Goal: Information Seeking & Learning: Learn about a topic

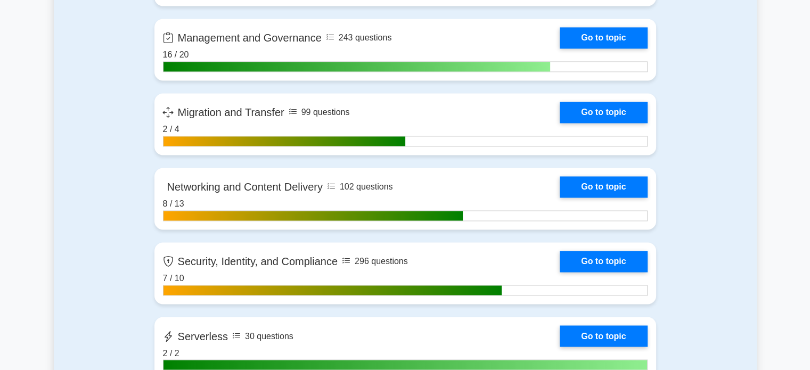
scroll to position [1720, 0]
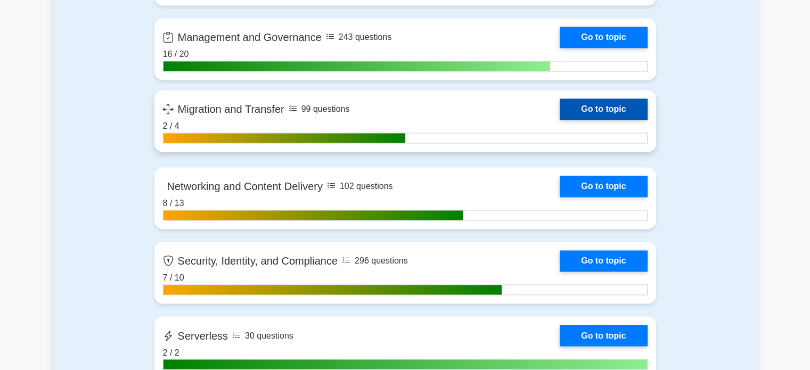
click at [620, 110] on link "Go to topic" at bounding box center [602, 108] width 87 height 21
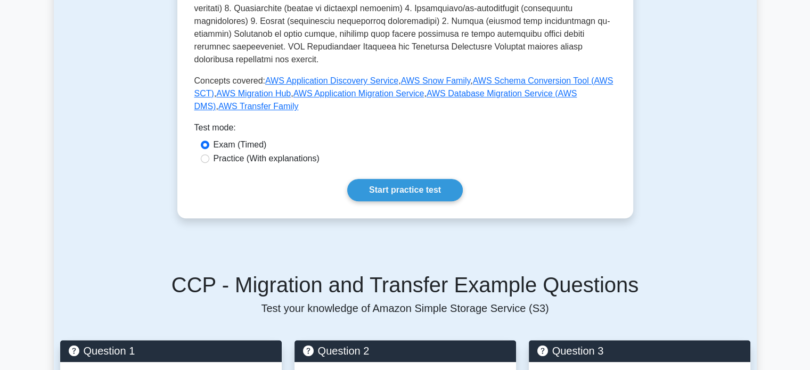
scroll to position [426, 0]
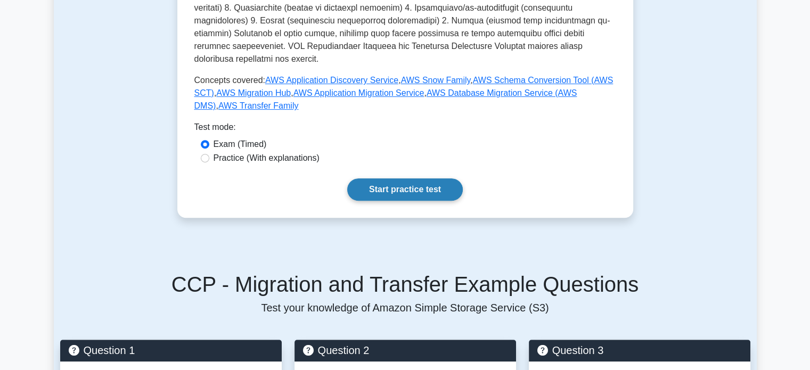
click at [417, 178] on link "Start practice test" at bounding box center [405, 189] width 116 height 22
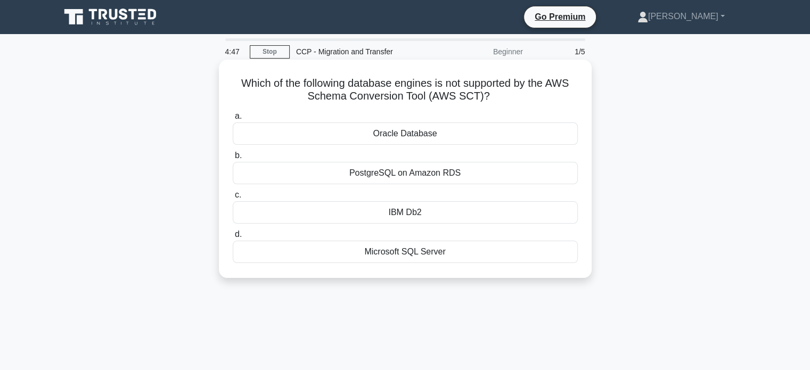
click at [410, 256] on div "Microsoft SQL Server" at bounding box center [405, 252] width 345 height 22
click at [233, 238] on input "d. Microsoft SQL Server" at bounding box center [233, 234] width 0 height 7
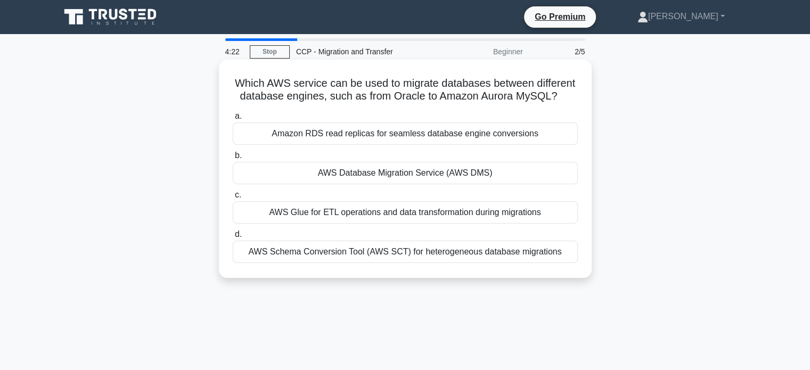
click at [372, 170] on div "AWS Database Migration Service (AWS DMS)" at bounding box center [405, 173] width 345 height 22
click at [233, 159] on input "b. AWS Database Migration Service (AWS DMS)" at bounding box center [233, 155] width 0 height 7
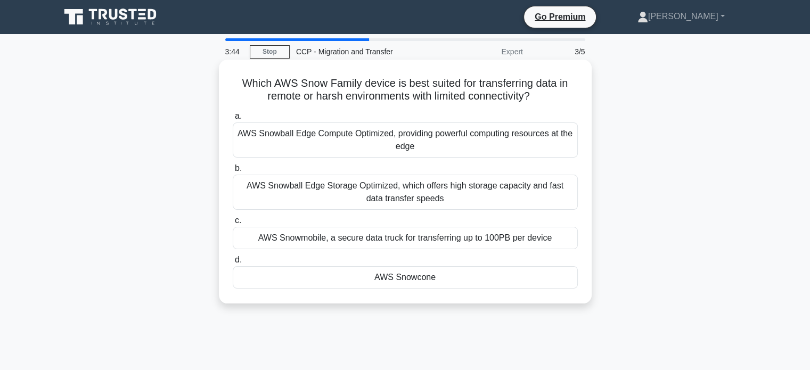
click at [425, 193] on div "AWS Snowball Edge Storage Optimized, which offers high storage capacity and fas…" at bounding box center [405, 192] width 345 height 35
click at [233, 172] on input "b. AWS Snowball Edge Storage Optimized, which offers high storage capacity and …" at bounding box center [233, 168] width 0 height 7
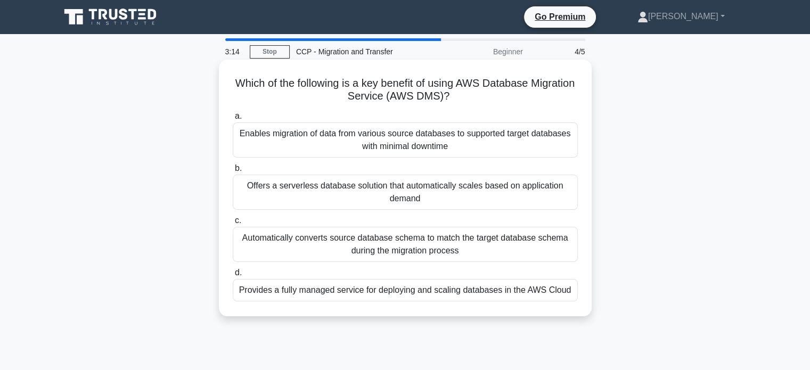
click at [307, 141] on div "Enables migration of data from various source databases to supported target dat…" at bounding box center [405, 139] width 345 height 35
click at [233, 120] on input "a. Enables migration of data from various source databases to supported target …" at bounding box center [233, 116] width 0 height 7
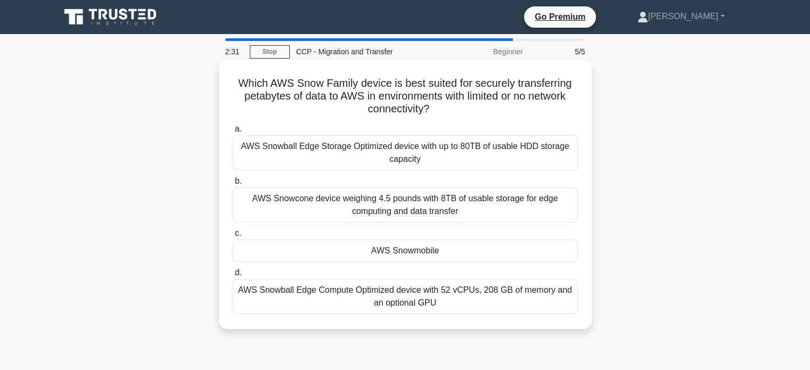
click at [296, 164] on div "AWS Snowball Edge Storage Optimized device with up to 80TB of usable HDD storag…" at bounding box center [405, 152] width 345 height 35
click at [233, 133] on input "a. AWS Snowball Edge Storage Optimized device with up to 80TB of usable HDD sto…" at bounding box center [233, 129] width 0 height 7
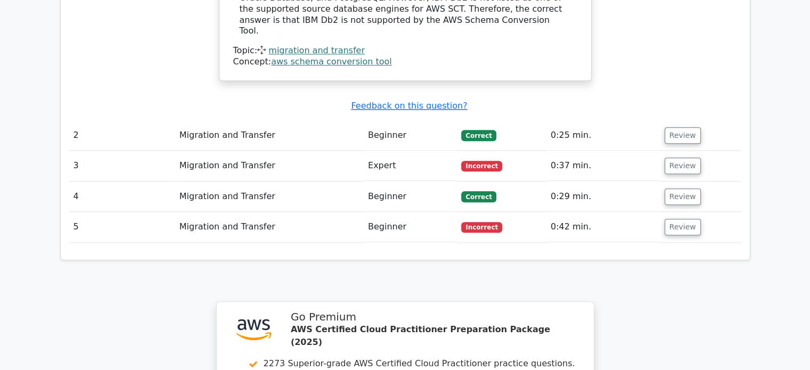
scroll to position [1094, 0]
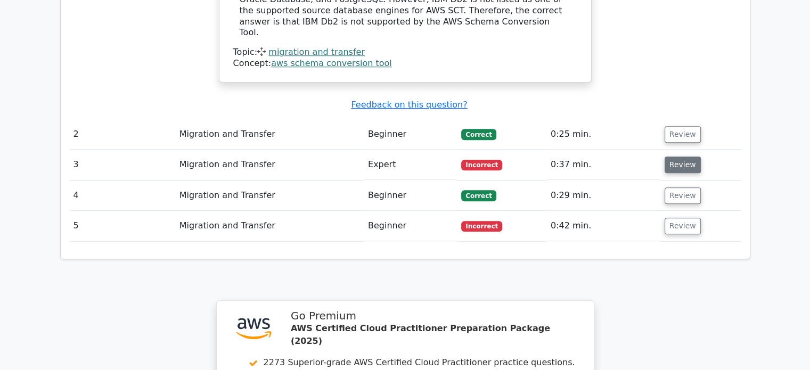
click at [685, 156] on button "Review" at bounding box center [682, 164] width 36 height 17
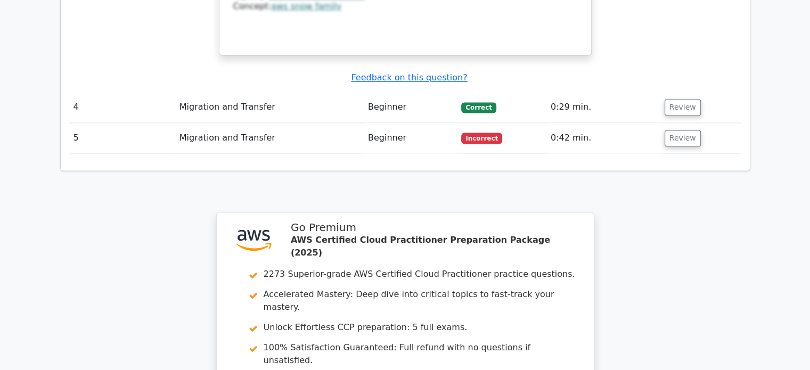
scroll to position [1637, 0]
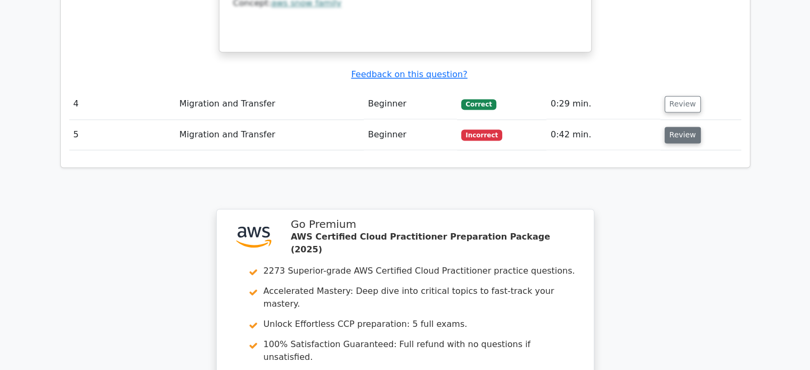
click at [688, 127] on button "Review" at bounding box center [682, 135] width 36 height 17
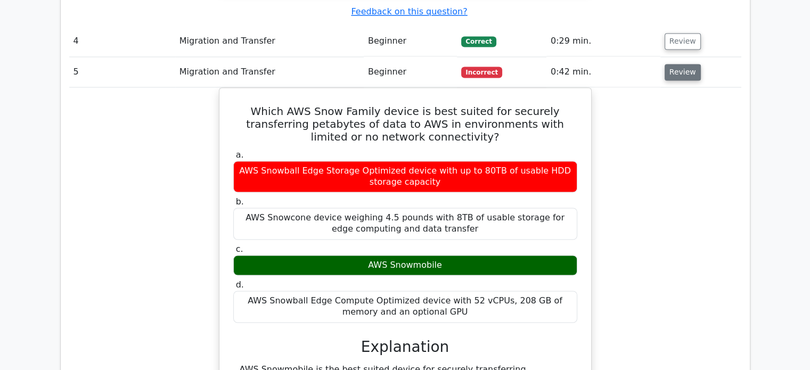
scroll to position [1699, 0]
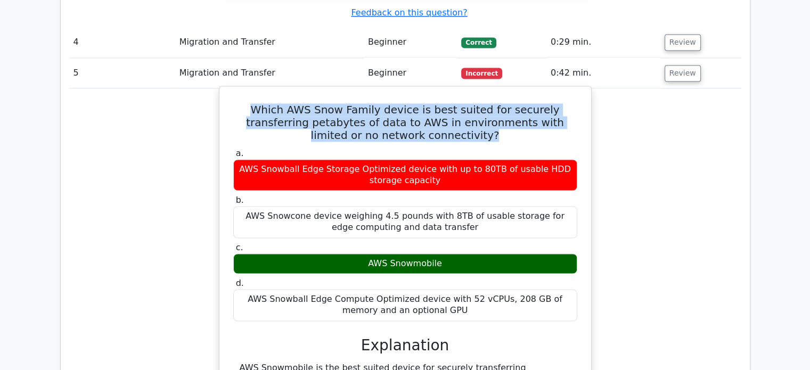
drag, startPoint x: 237, startPoint y: 62, endPoint x: 439, endPoint y: 97, distance: 204.7
click at [439, 97] on div "Which AWS Snow Family device is best suited for securely transferring petabytes…" at bounding box center [405, 306] width 363 height 433
copy h5 "Which AWS Snow Family device is best suited for securely transferring petabytes…"
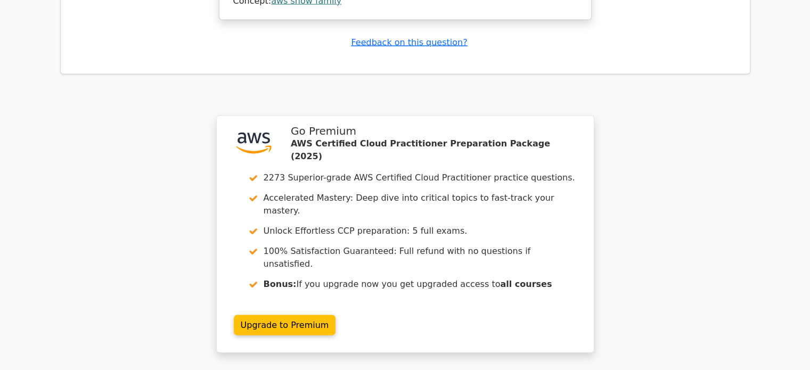
scroll to position [2322, 0]
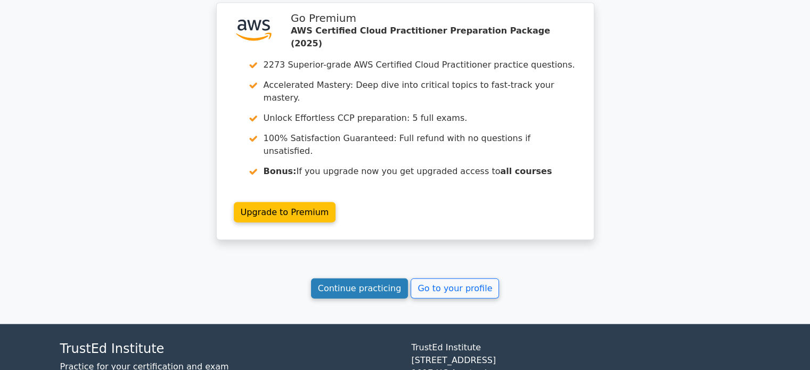
click at [361, 278] on link "Continue practicing" at bounding box center [359, 288] width 97 height 20
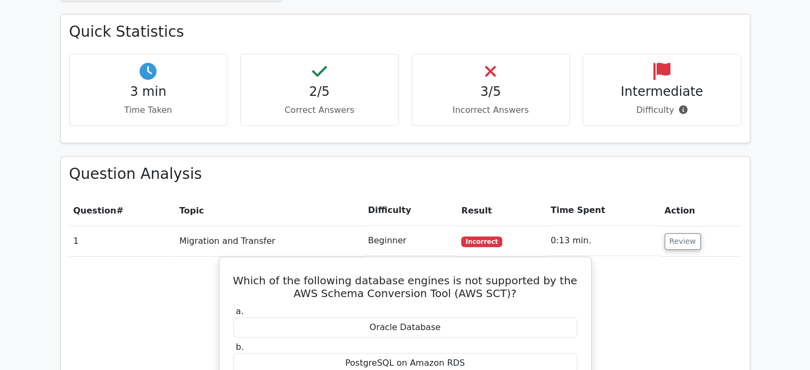
scroll to position [527, 0]
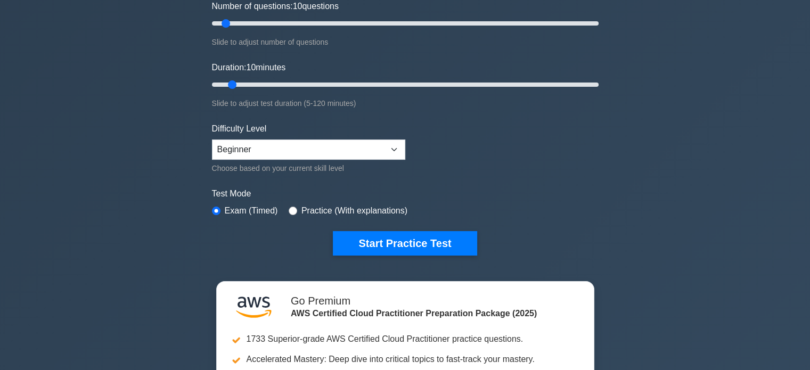
scroll to position [146, 0]
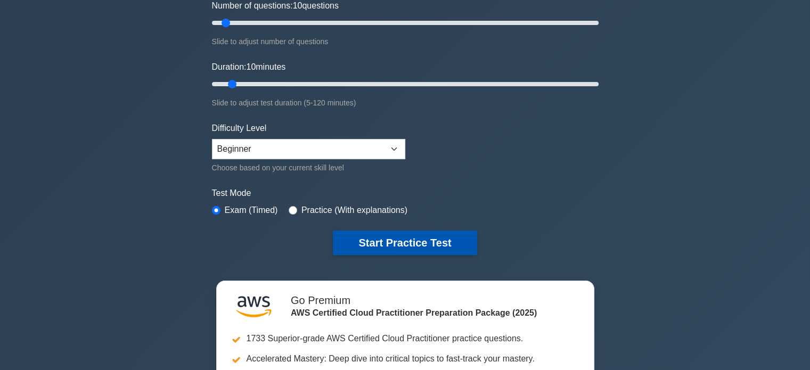
click at [430, 244] on button "Start Practice Test" at bounding box center [405, 242] width 144 height 24
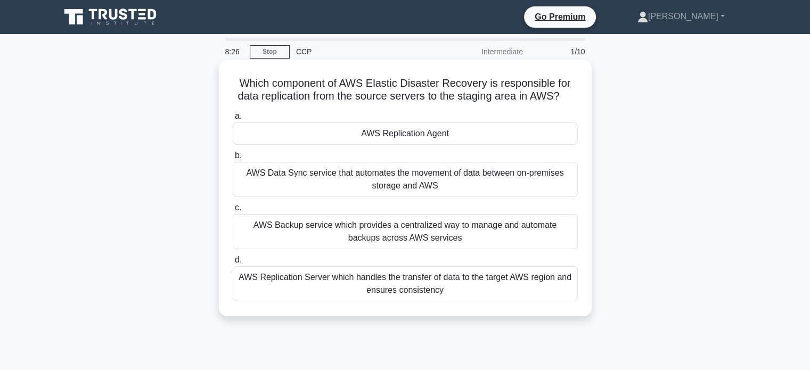
click at [413, 282] on div "AWS Replication Server which handles the transfer of data to the target AWS reg…" at bounding box center [405, 283] width 345 height 35
click at [233, 263] on input "d. AWS Replication Server which handles the transfer of data to the target AWS …" at bounding box center [233, 260] width 0 height 7
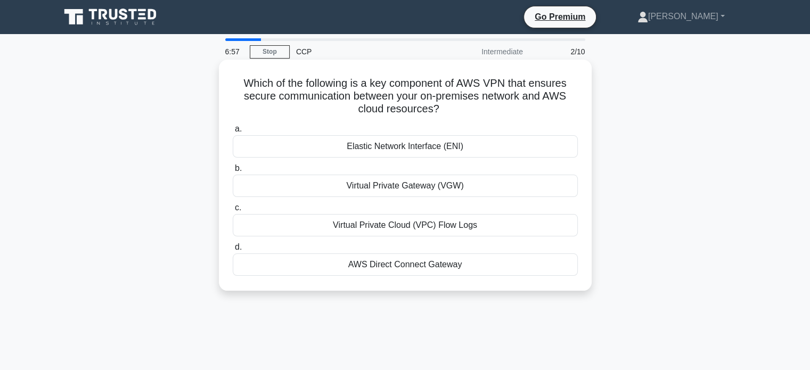
click at [466, 273] on div "AWS Direct Connect Gateway" at bounding box center [405, 264] width 345 height 22
click at [233, 251] on input "d. AWS Direct Connect Gateway" at bounding box center [233, 247] width 0 height 7
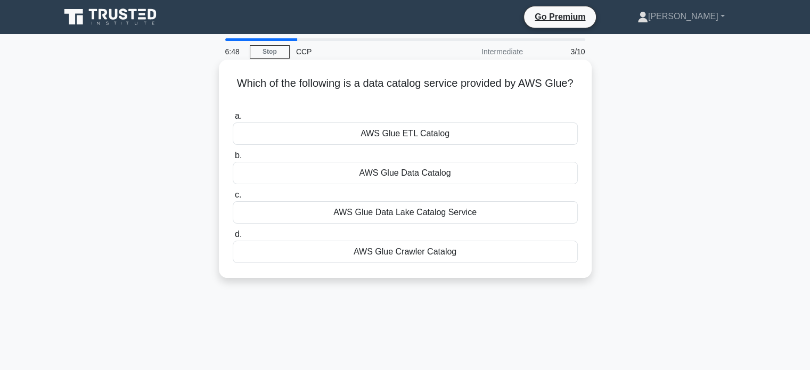
click at [452, 174] on div "AWS Glue Data Catalog" at bounding box center [405, 173] width 345 height 22
click at [233, 159] on input "b. AWS Glue Data Catalog" at bounding box center [233, 155] width 0 height 7
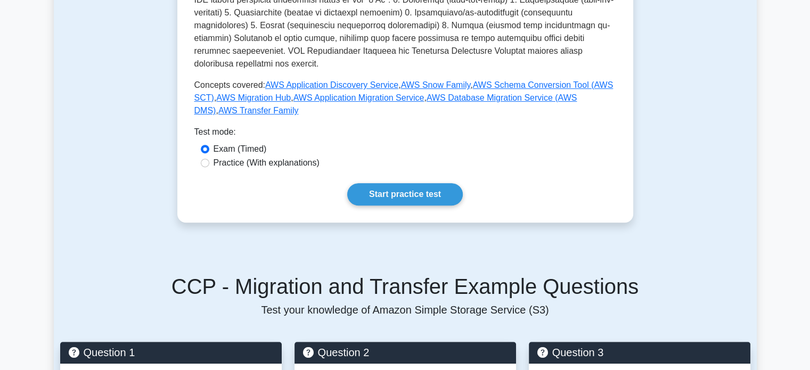
scroll to position [426, 0]
